Goal: Information Seeking & Learning: Learn about a topic

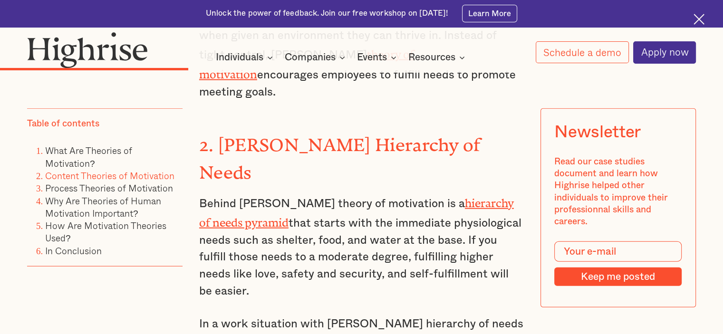
scroll to position [2328, 0]
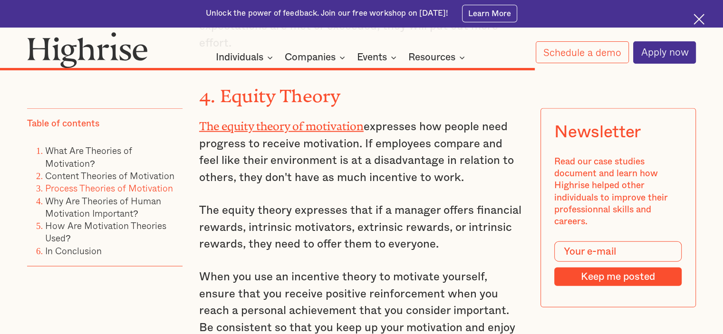
scroll to position [5677, 0]
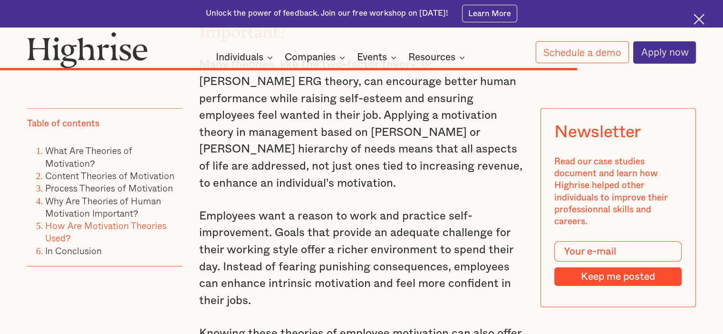
scroll to position [6067, 0]
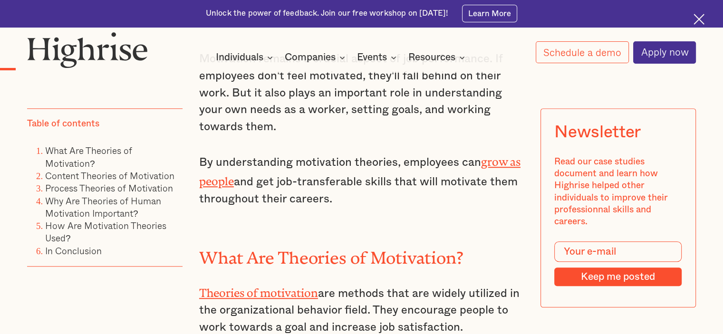
scroll to position [701, 0]
